Goal: Navigation & Orientation: Find specific page/section

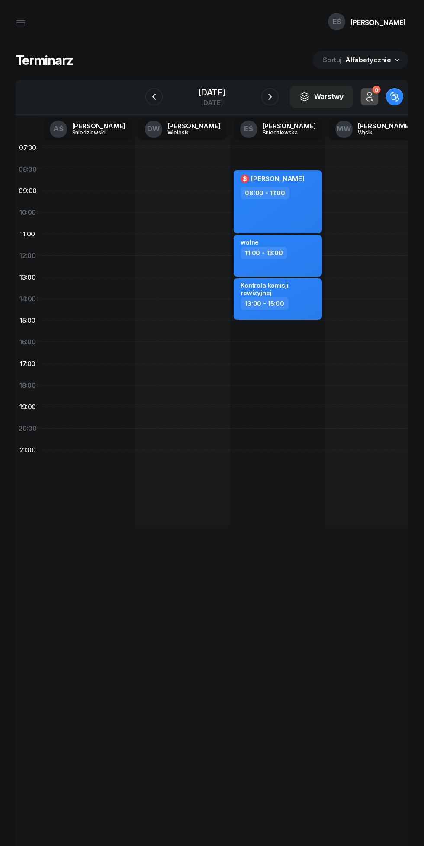
click at [273, 95] on icon "button" at bounding box center [270, 97] width 10 height 10
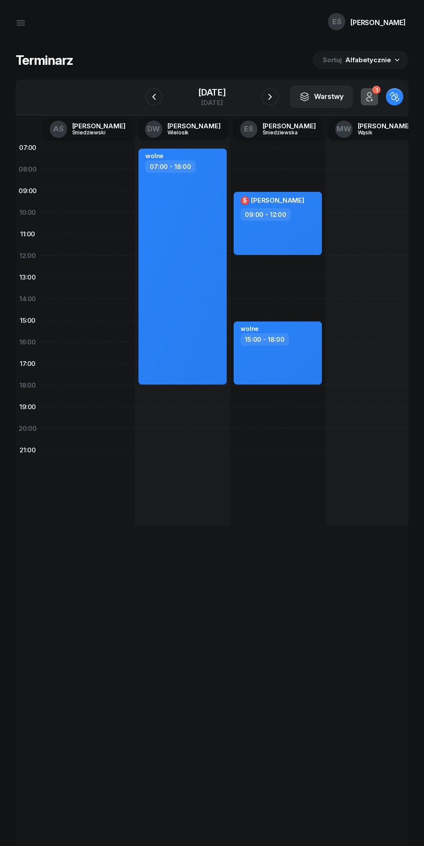
click at [275, 96] on icon "button" at bounding box center [270, 97] width 10 height 10
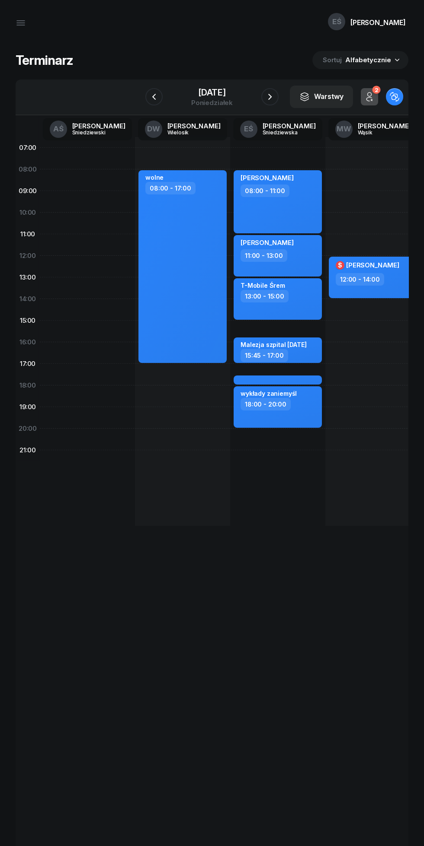
click at [149, 93] on icon "button" at bounding box center [154, 97] width 10 height 10
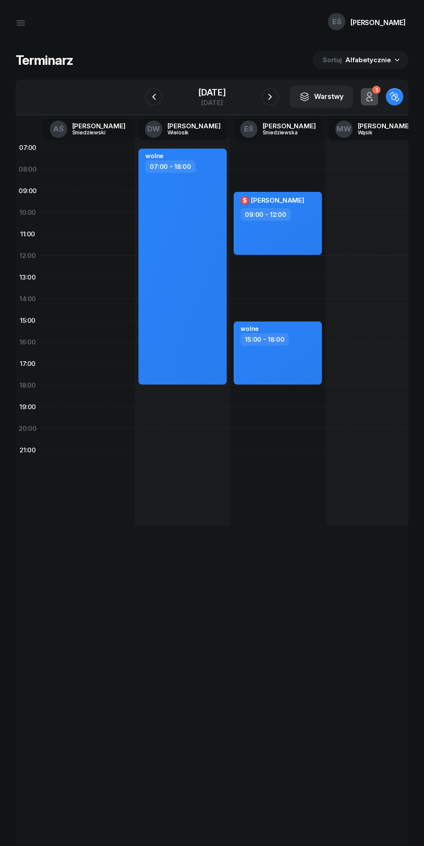
click at [149, 94] on icon "button" at bounding box center [154, 97] width 10 height 10
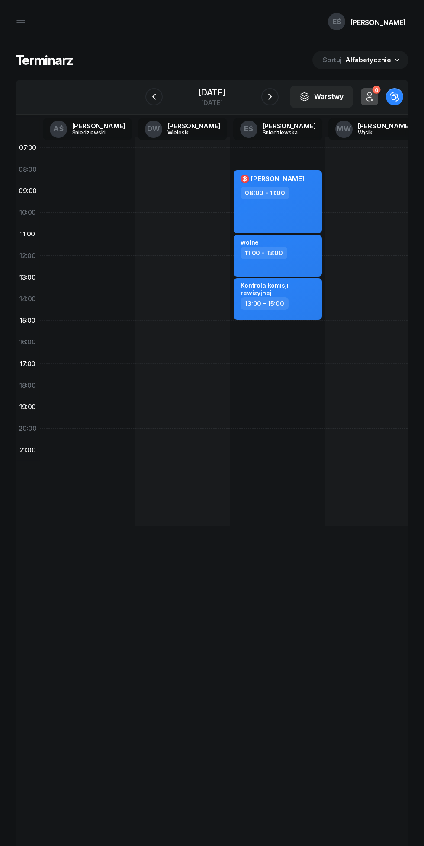
click at [149, 93] on icon "button" at bounding box center [154, 97] width 10 height 10
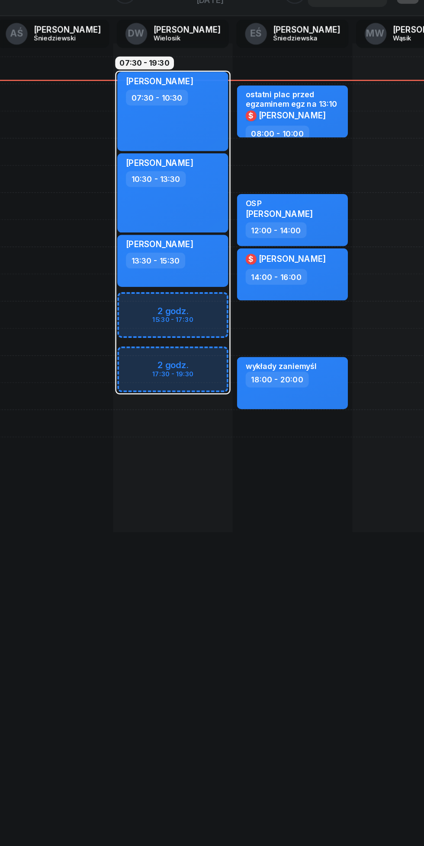
scroll to position [0, 0]
